Goal: Task Accomplishment & Management: Manage account settings

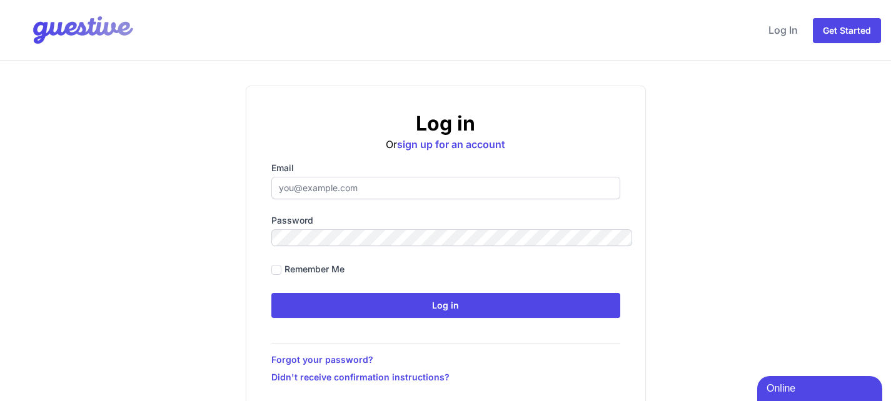
type input "[EMAIL_ADDRESS][DOMAIN_NAME]"
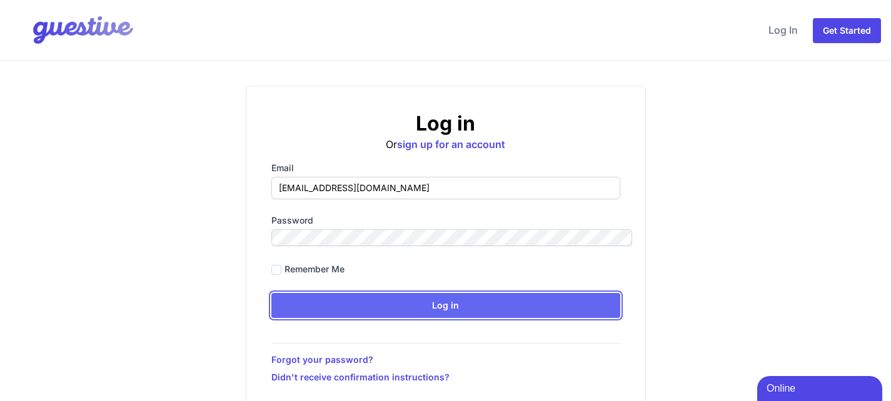
drag, startPoint x: 0, startPoint y: 0, endPoint x: 413, endPoint y: 235, distance: 474.8
click at [413, 293] on input "Log in" at bounding box center [445, 305] width 349 height 25
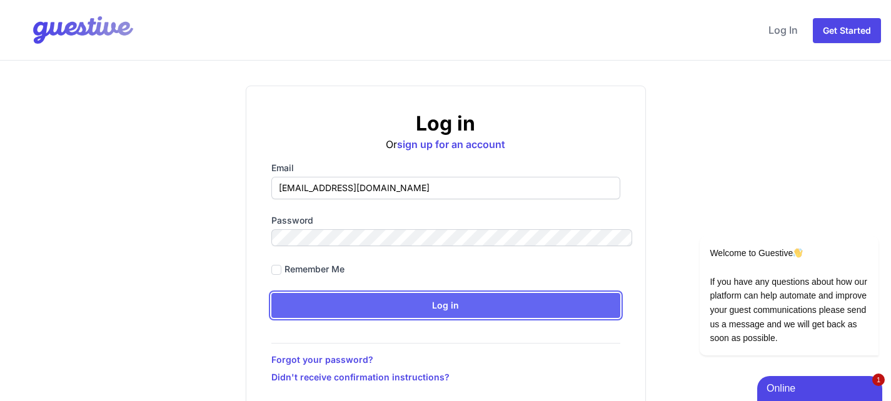
click at [414, 293] on input "Log in" at bounding box center [445, 305] width 349 height 25
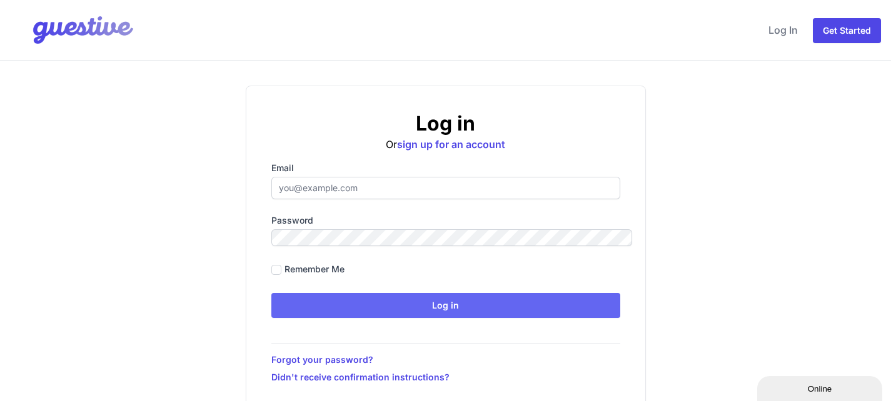
type input "[EMAIL_ADDRESS][DOMAIN_NAME]"
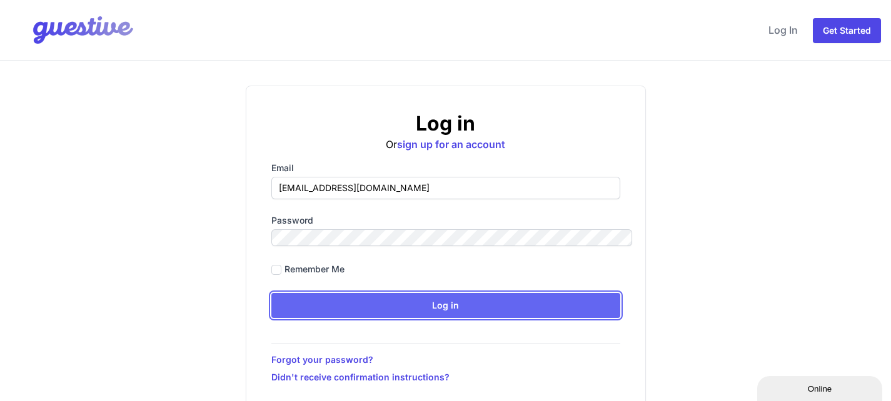
click at [446, 293] on input "Log in" at bounding box center [445, 305] width 349 height 25
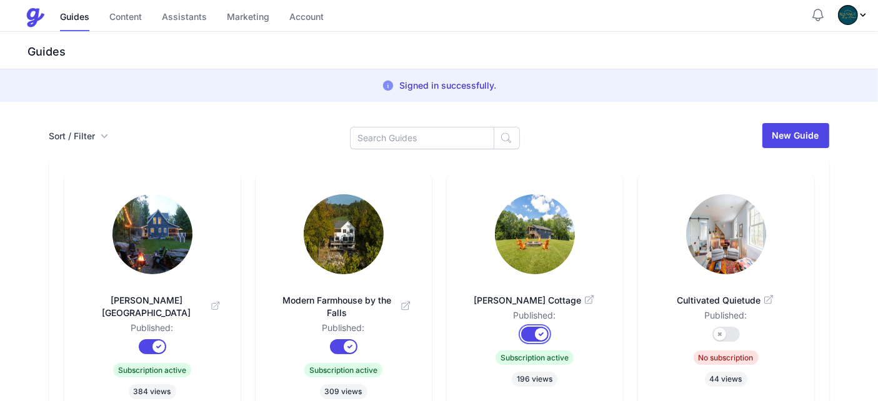
click at [534, 327] on button "Published?" at bounding box center [535, 334] width 28 height 15
